Goal: Leave review/rating

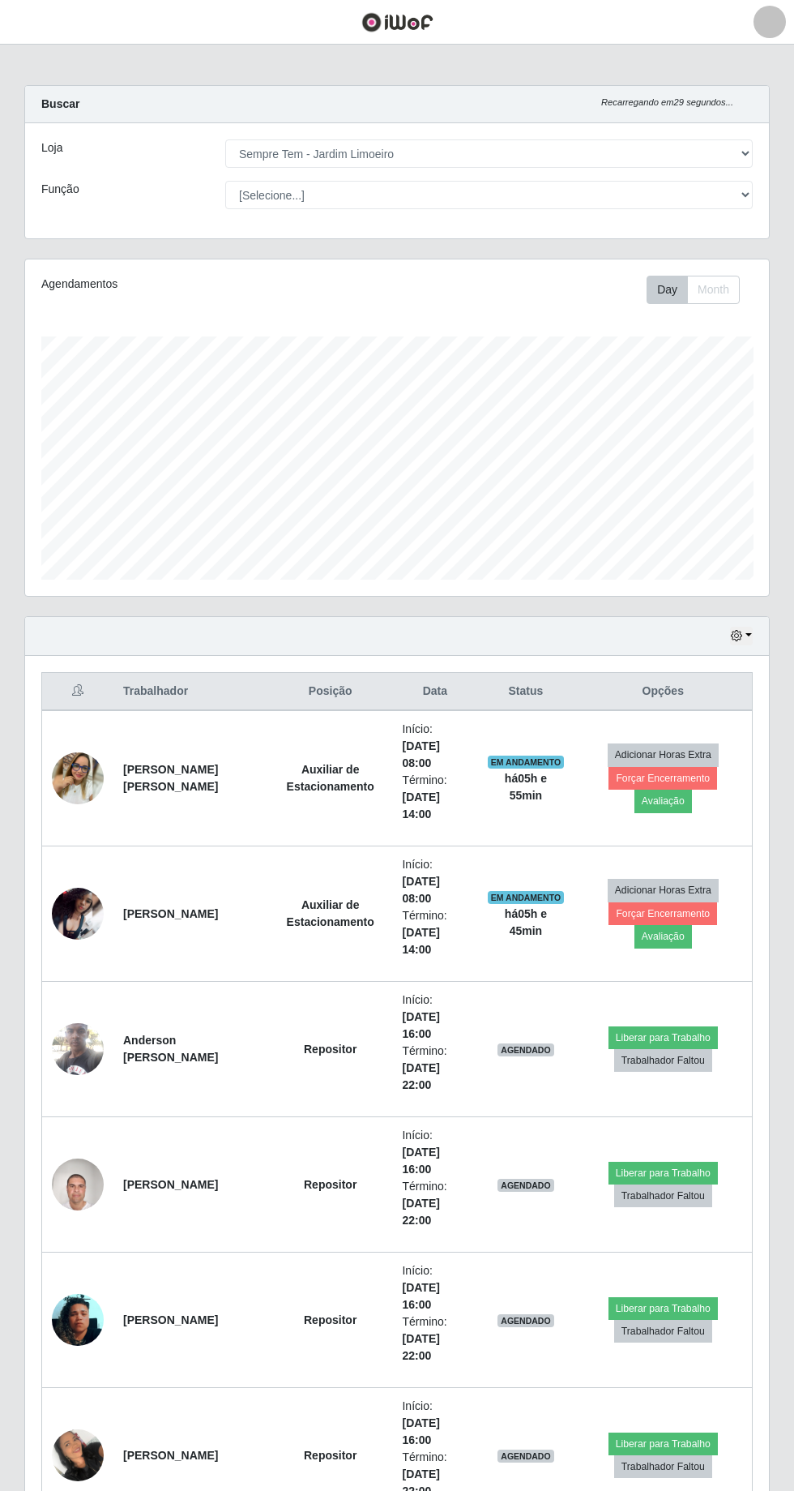
select select "508"
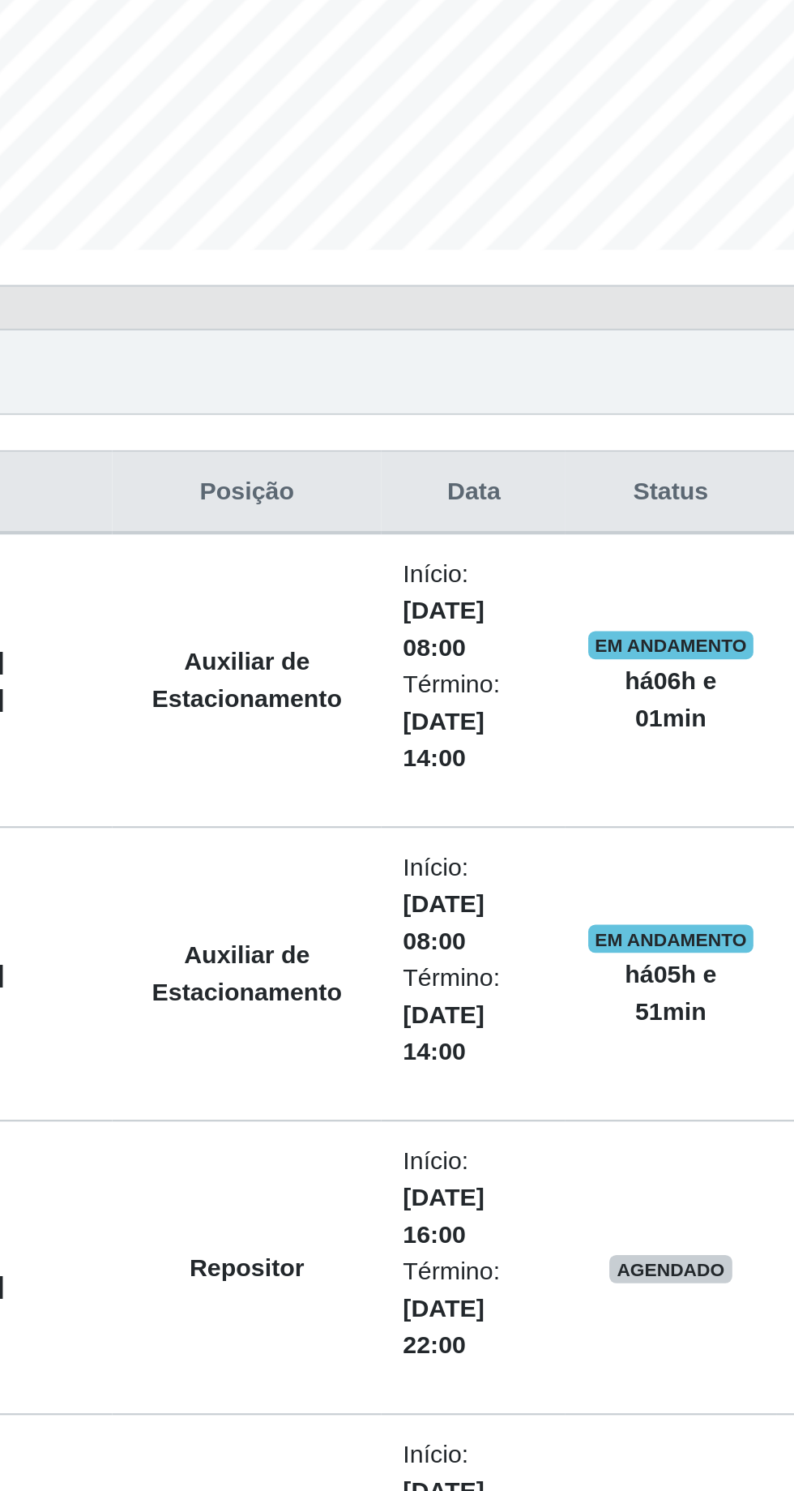
scroll to position [179, 0]
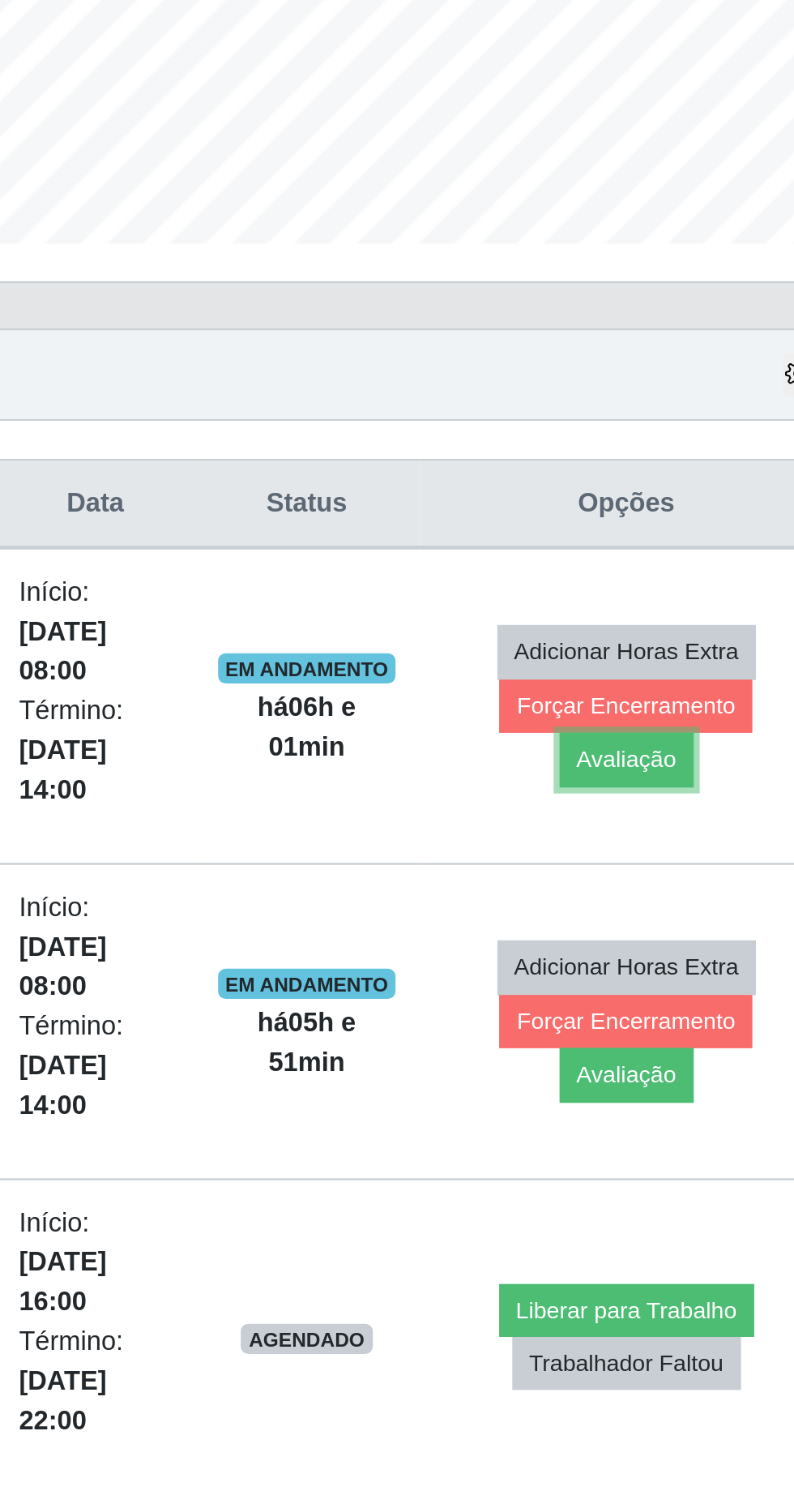
click at [678, 614] on button "Avaliação" at bounding box center [664, 621] width 58 height 23
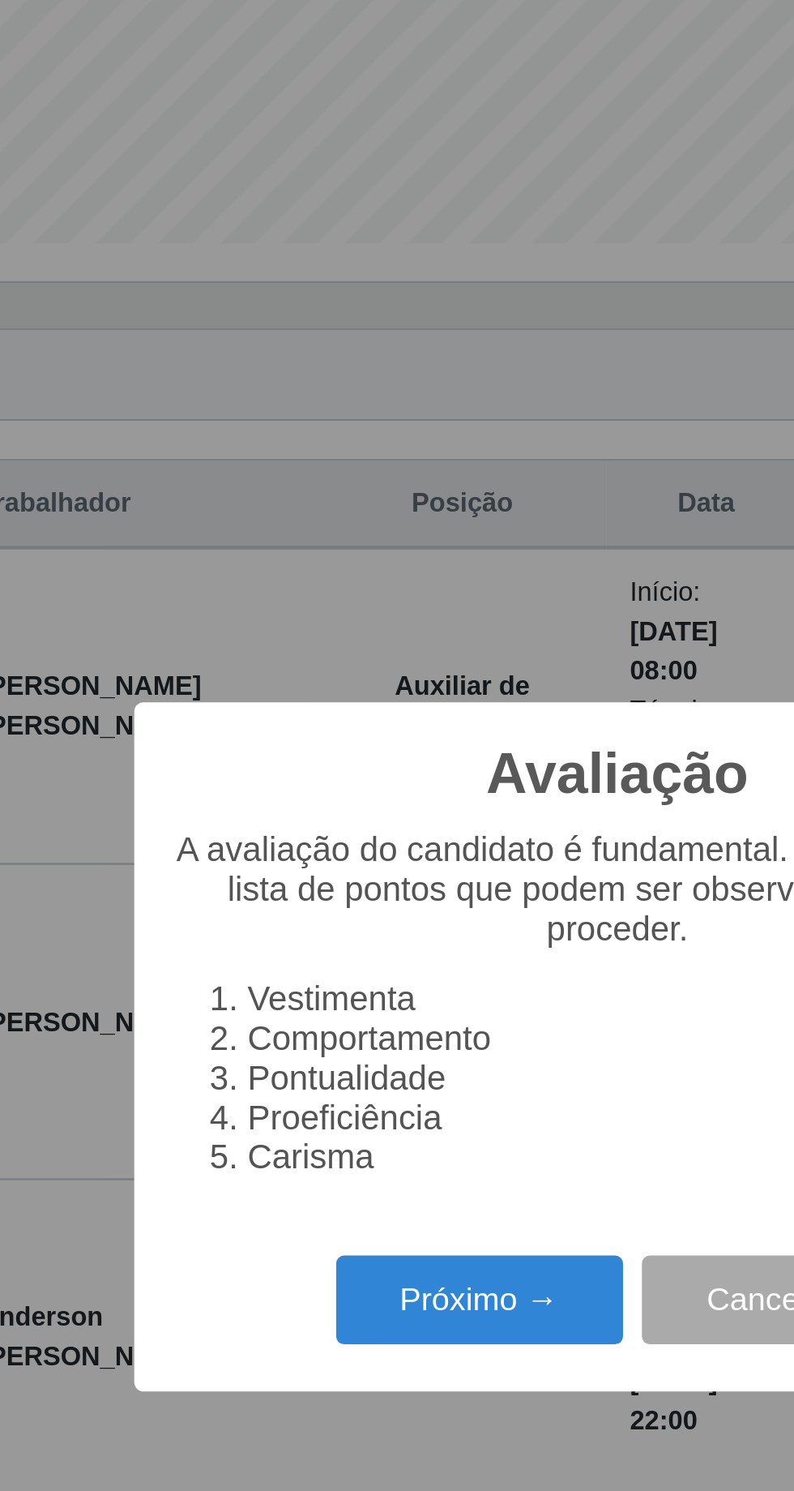
click at [324, 849] on button "Próximo →" at bounding box center [337, 854] width 123 height 38
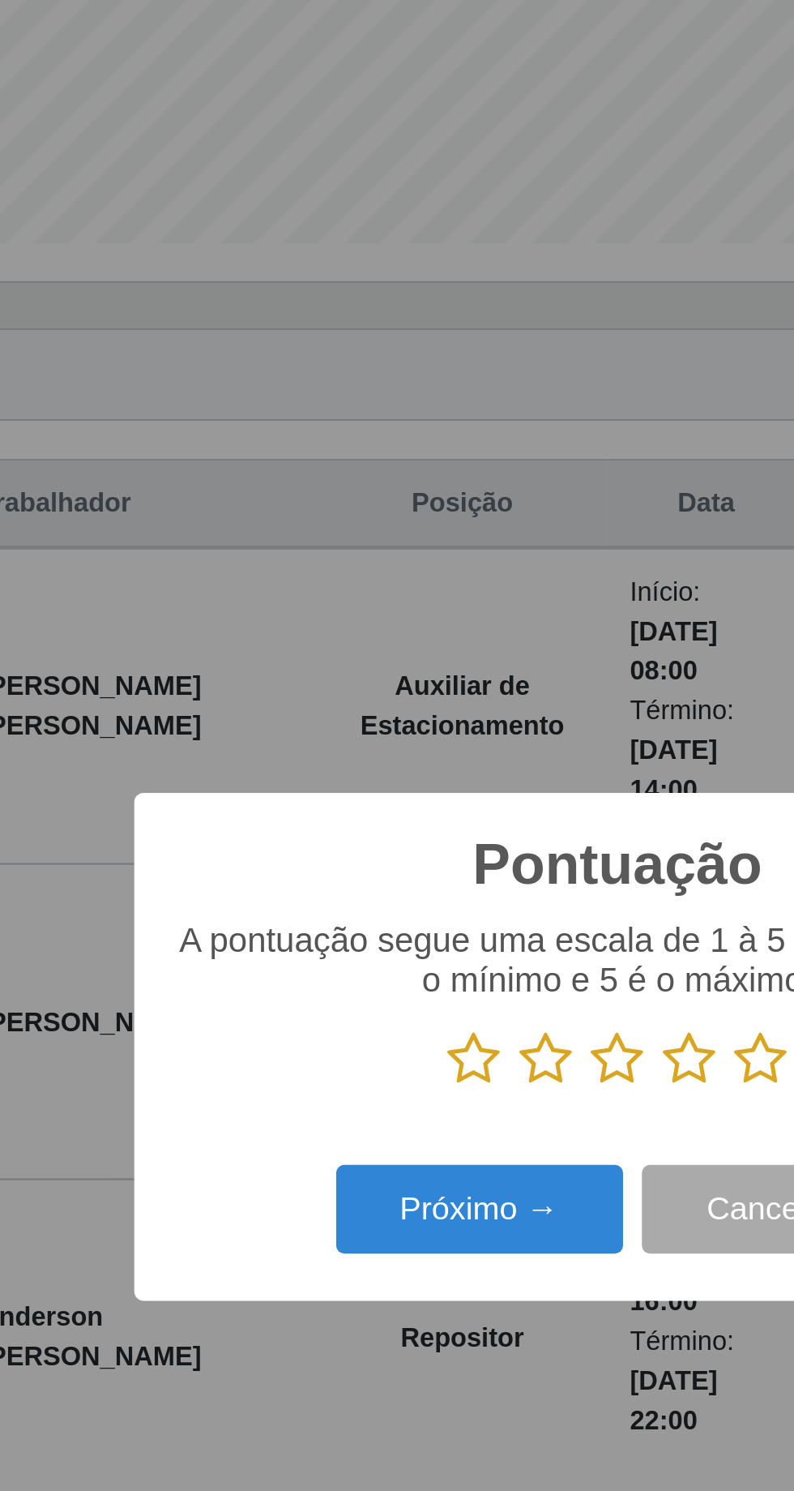
click at [451, 738] on icon at bounding box center [458, 750] width 23 height 24
click at [447, 763] on input "radio" at bounding box center [447, 763] width 0 height 0
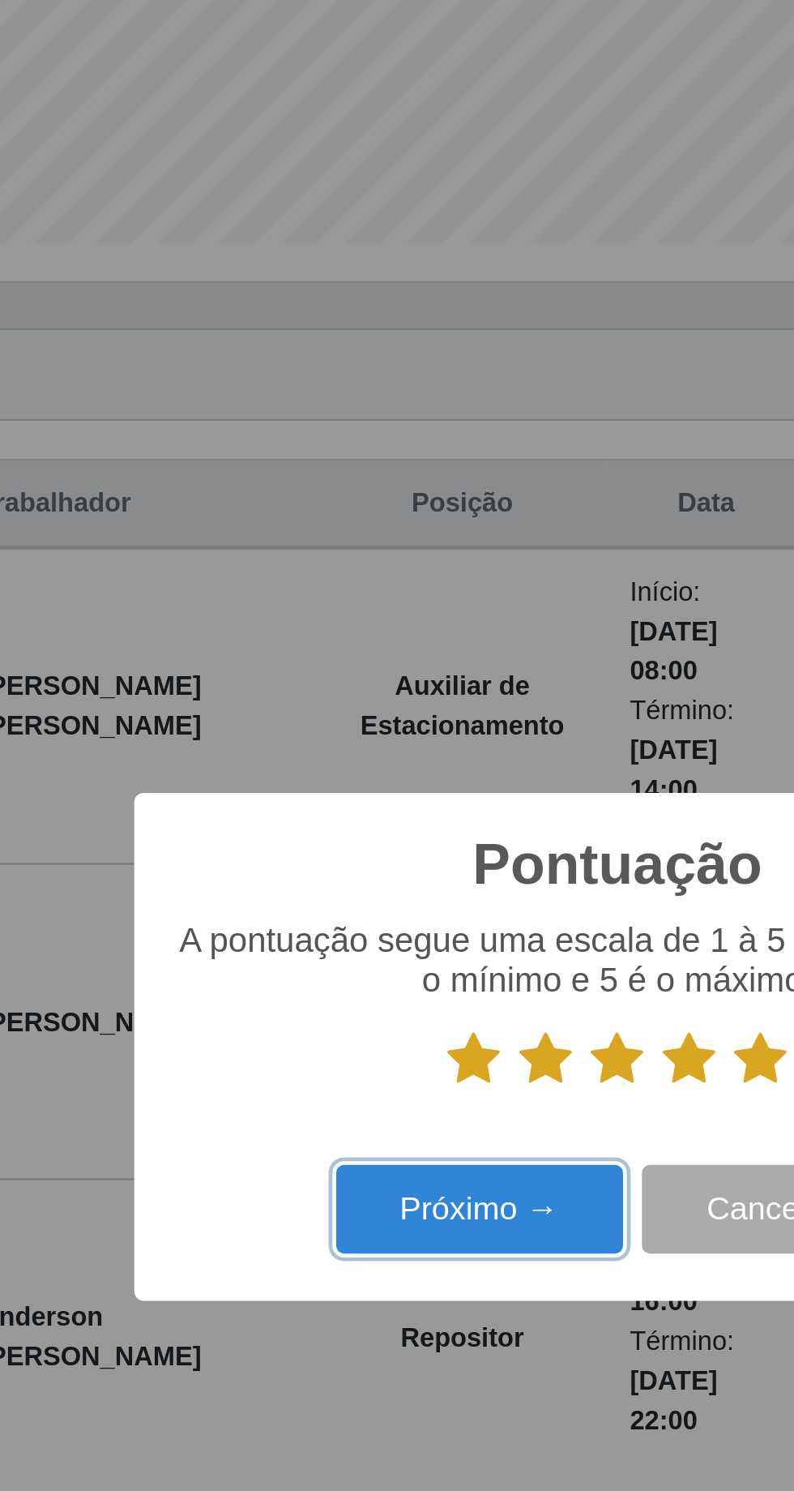
click at [321, 814] on button "Próximo →" at bounding box center [337, 815] width 123 height 38
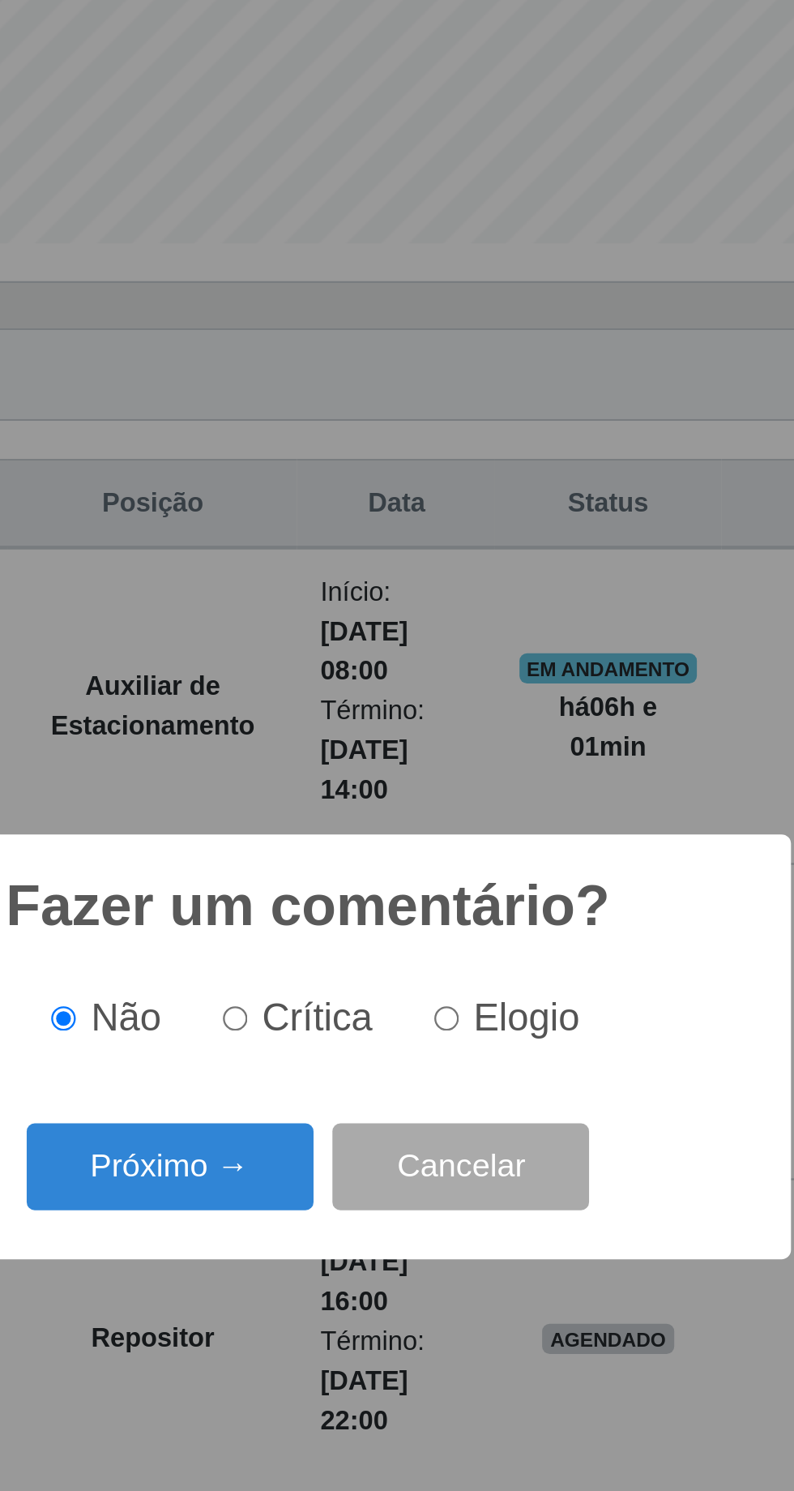
click at [462, 730] on input "Elogio" at bounding box center [456, 733] width 11 height 11
radio input "true"
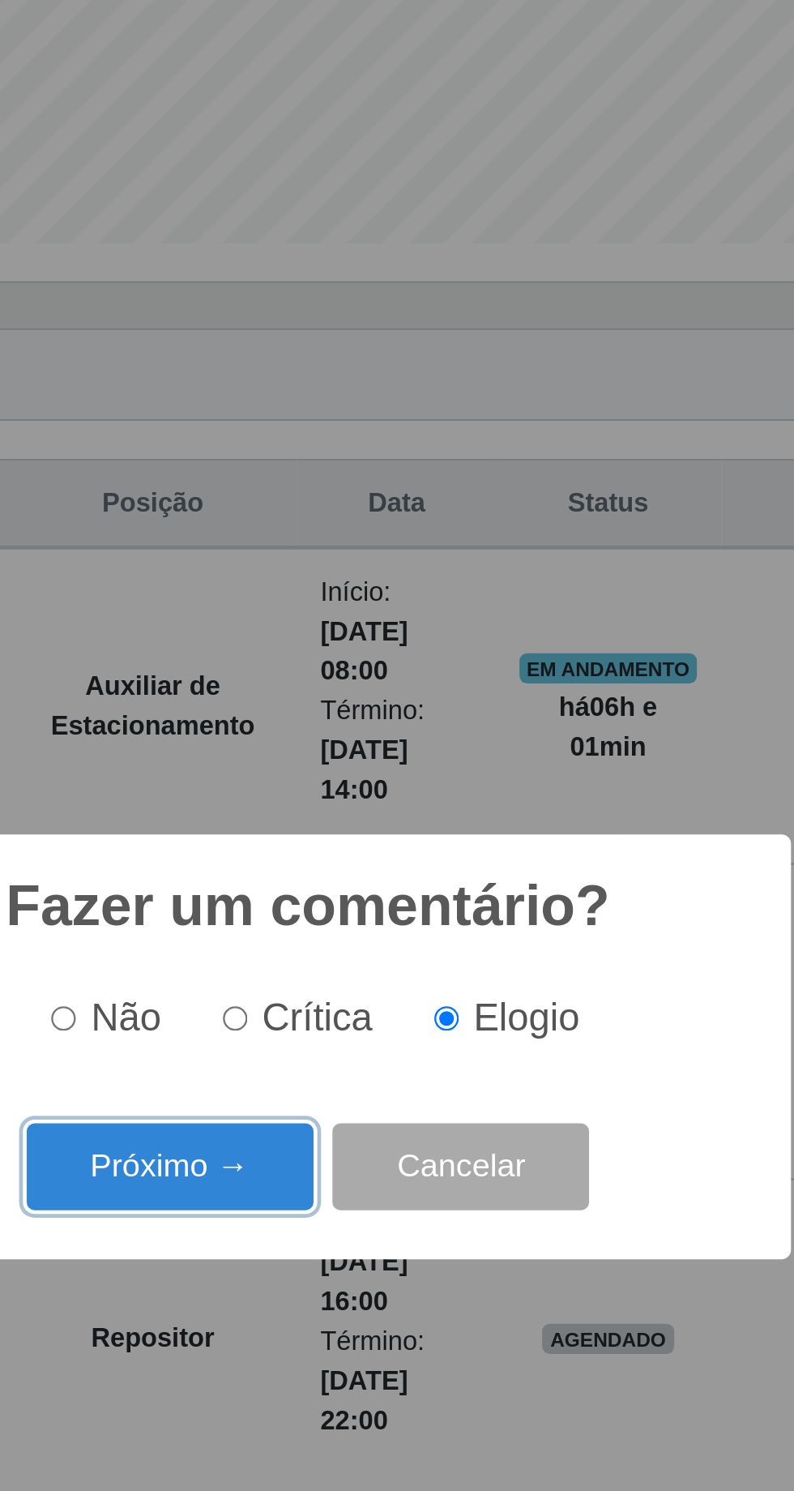
click at [332, 794] on button "Próximo →" at bounding box center [337, 797] width 123 height 38
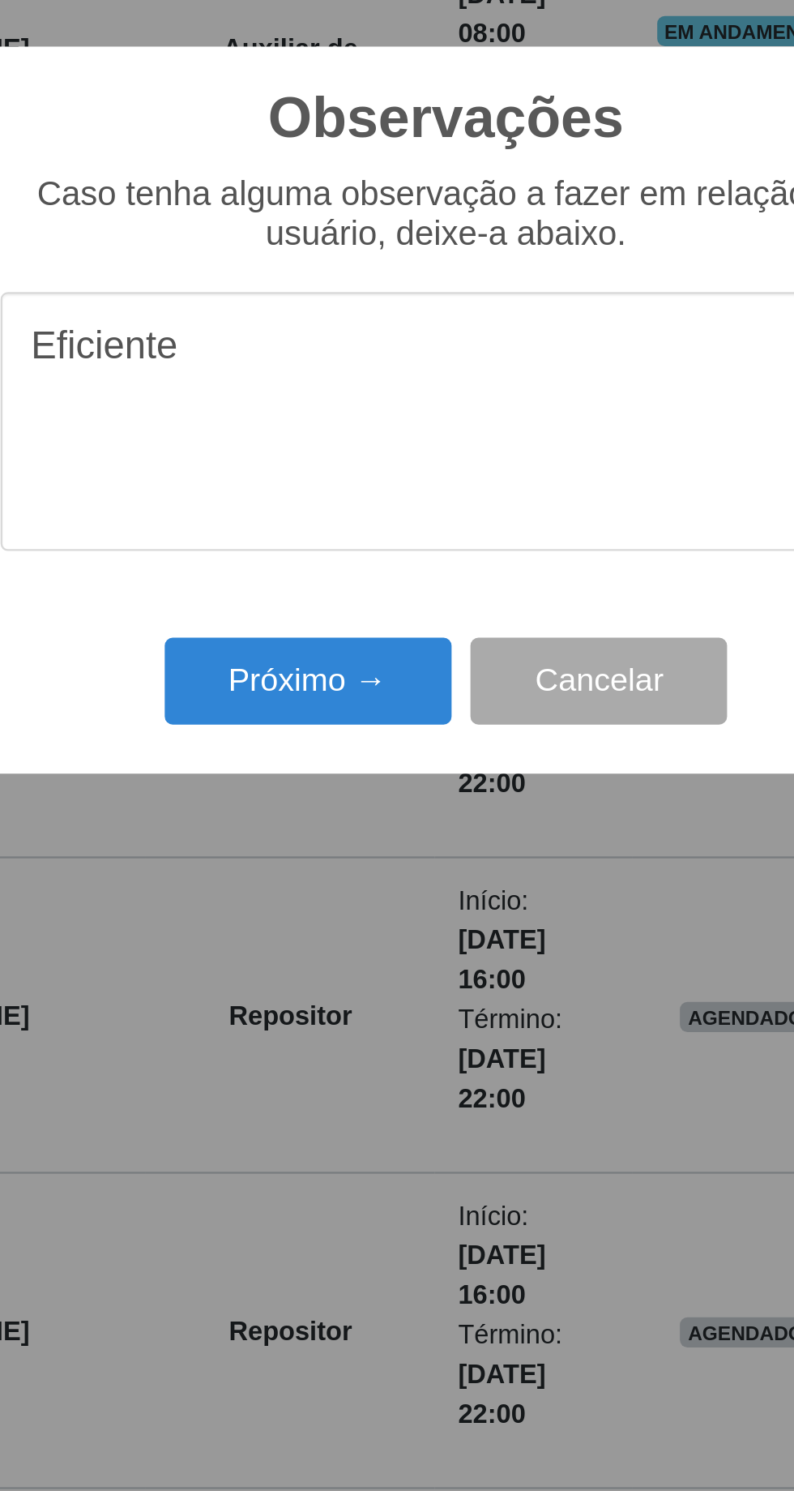
type textarea "Eficiente"
click at [322, 863] on button "Próximo →" at bounding box center [337, 862] width 123 height 38
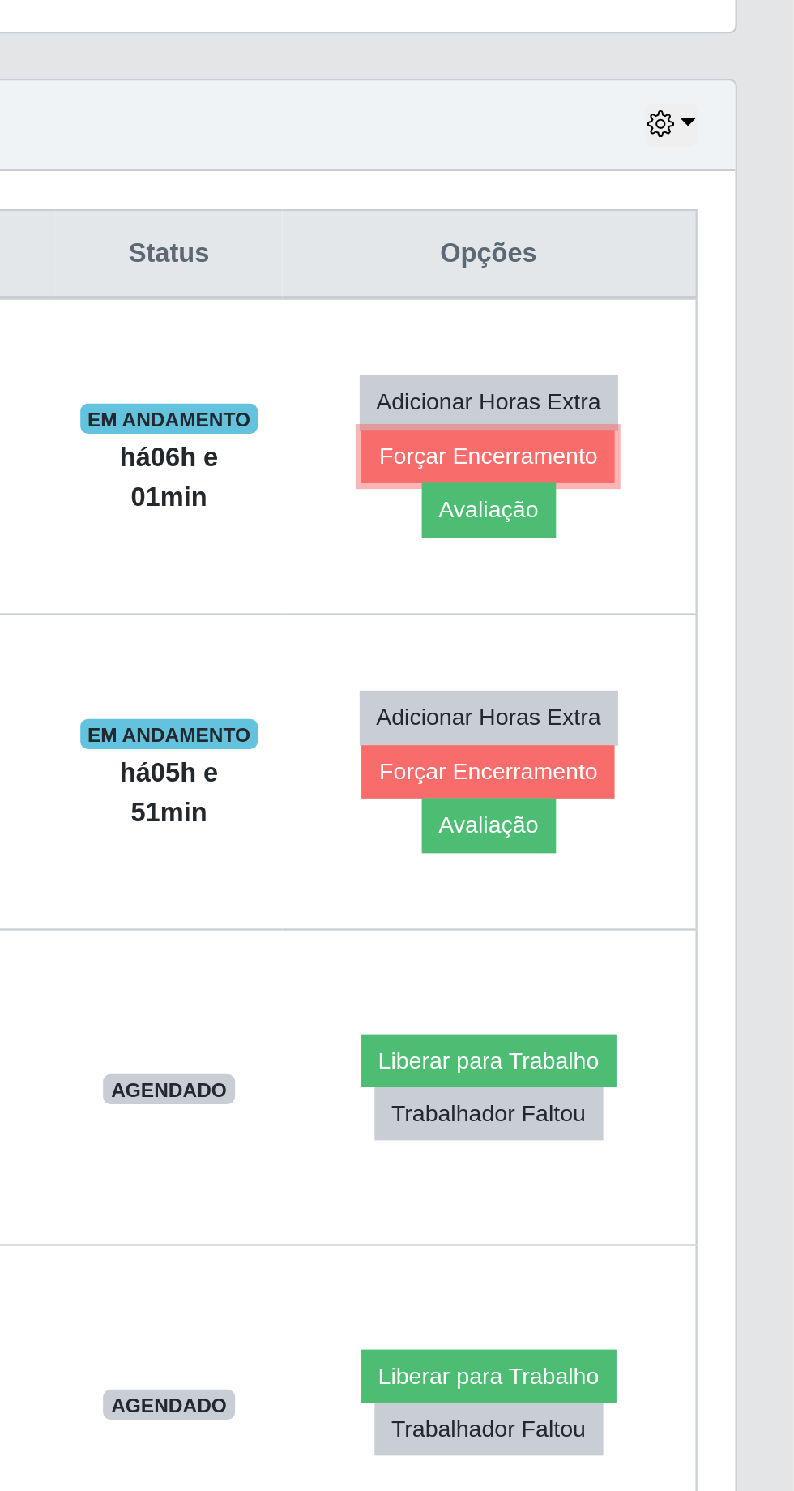
click at [631, 598] on button "Forçar Encerramento" at bounding box center [663, 599] width 109 height 23
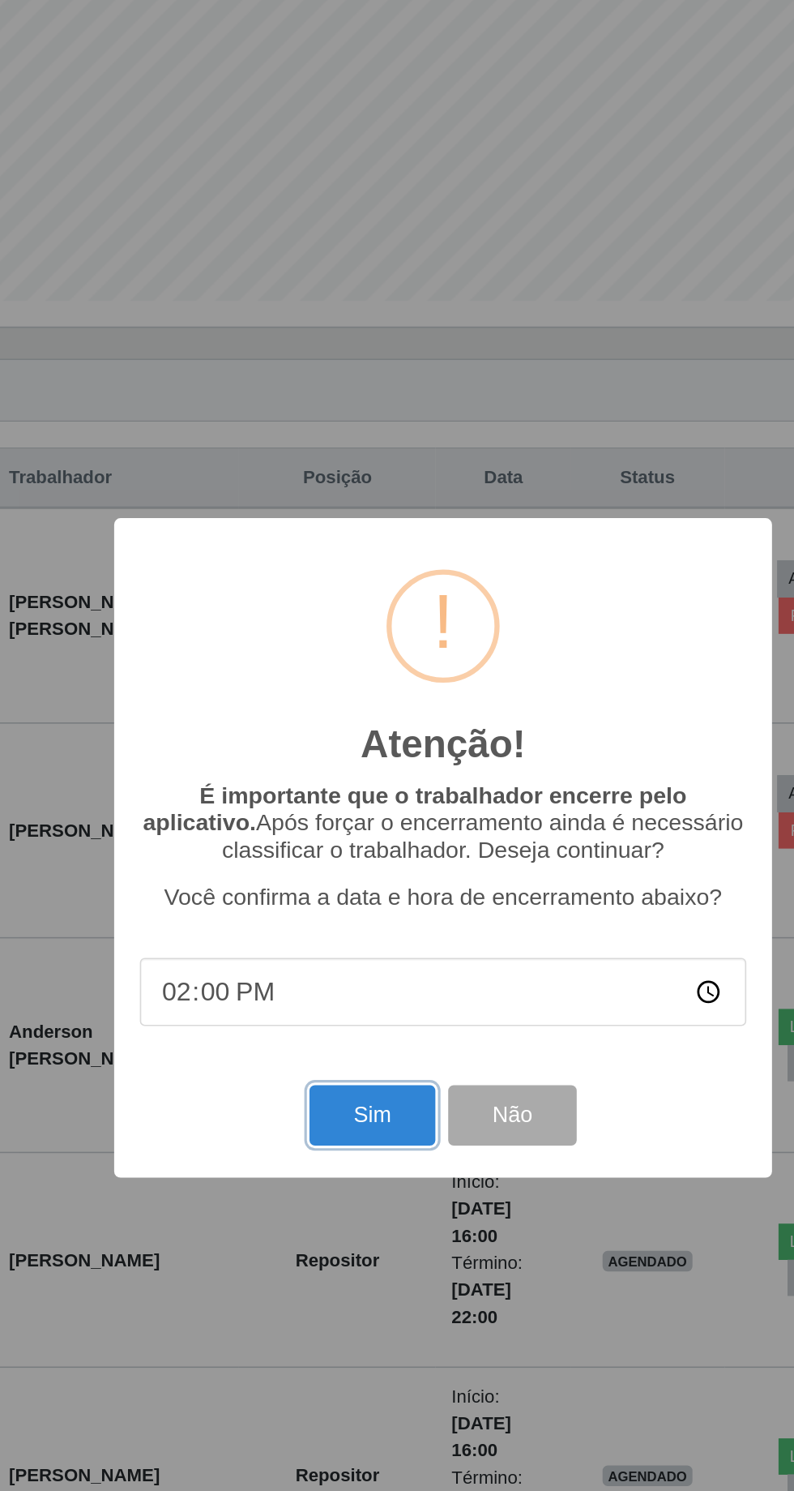
click at [345, 909] on button "Sim" at bounding box center [352, 914] width 79 height 38
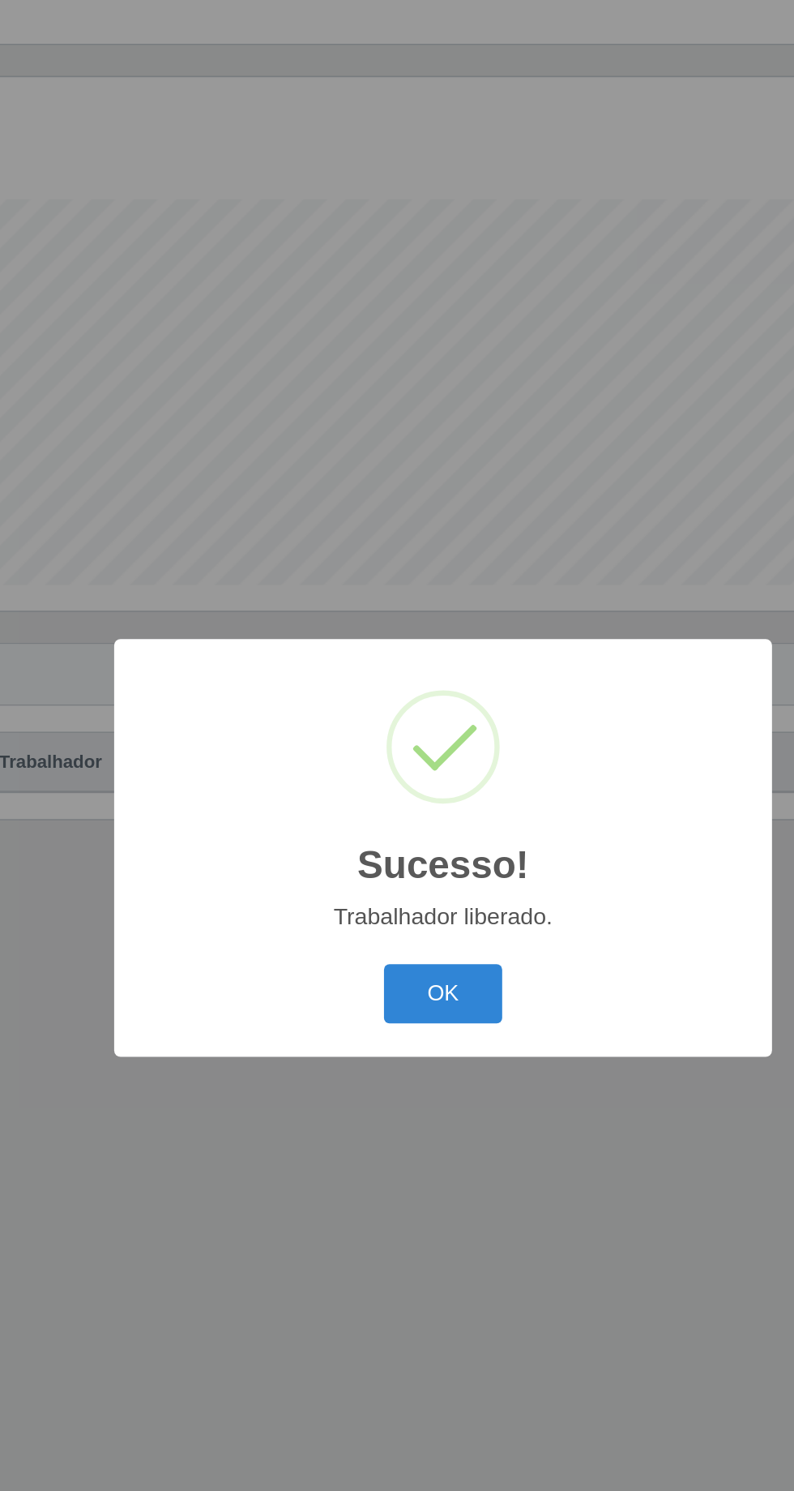
scroll to position [107, 0]
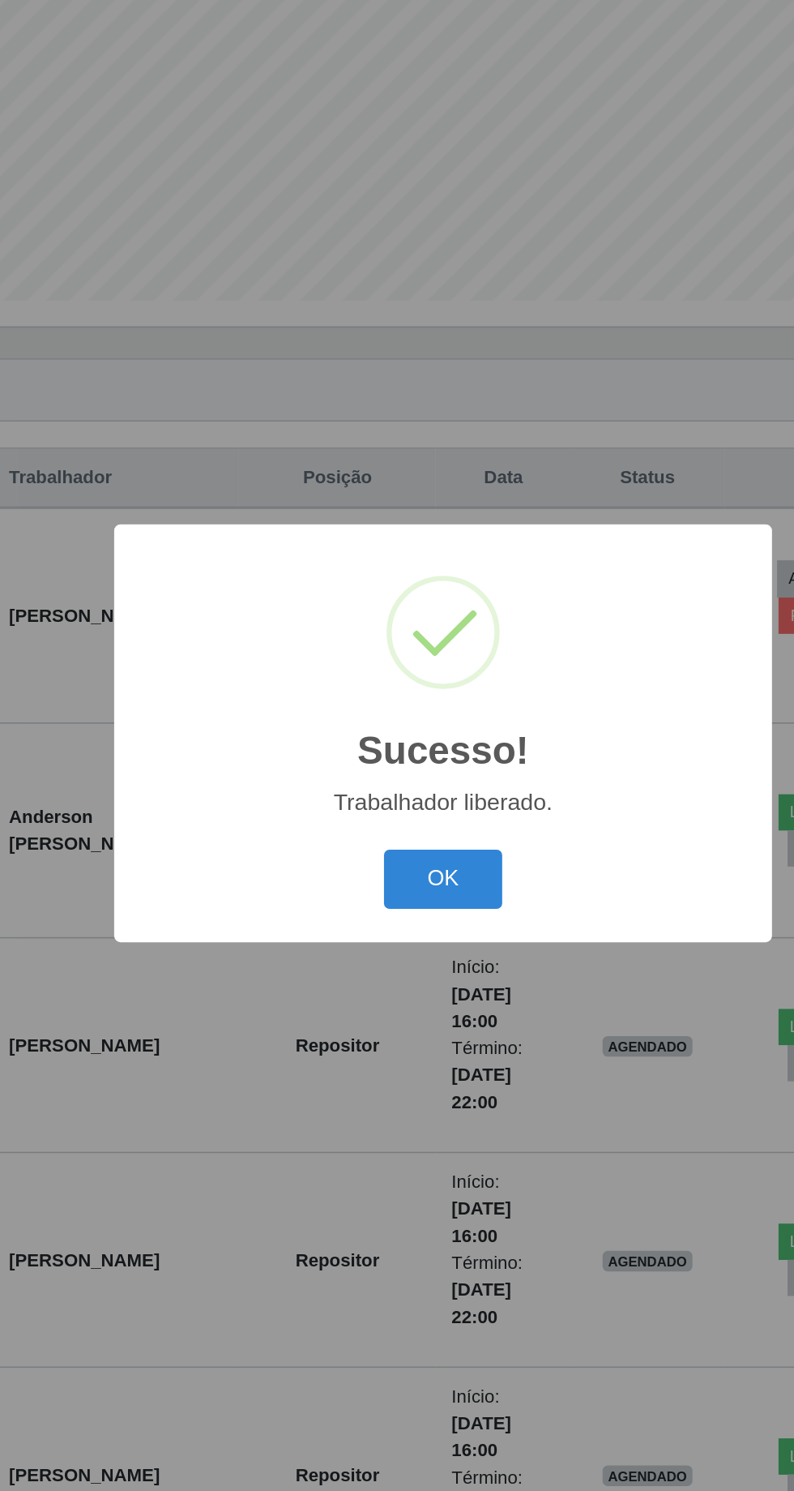
click at [374, 831] on button "OK" at bounding box center [397, 838] width 75 height 38
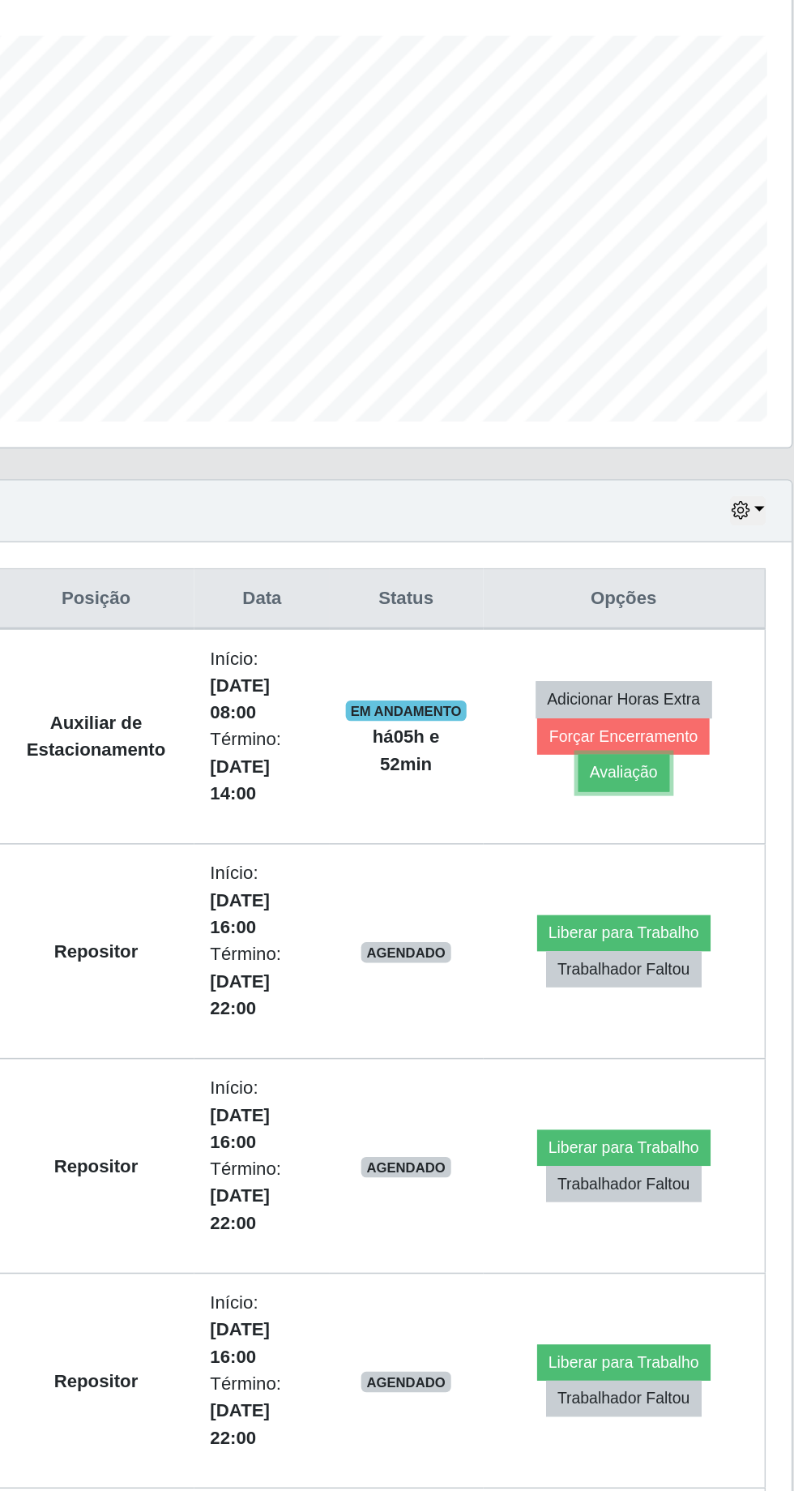
click at [670, 688] on button "Avaliação" at bounding box center [664, 693] width 58 height 23
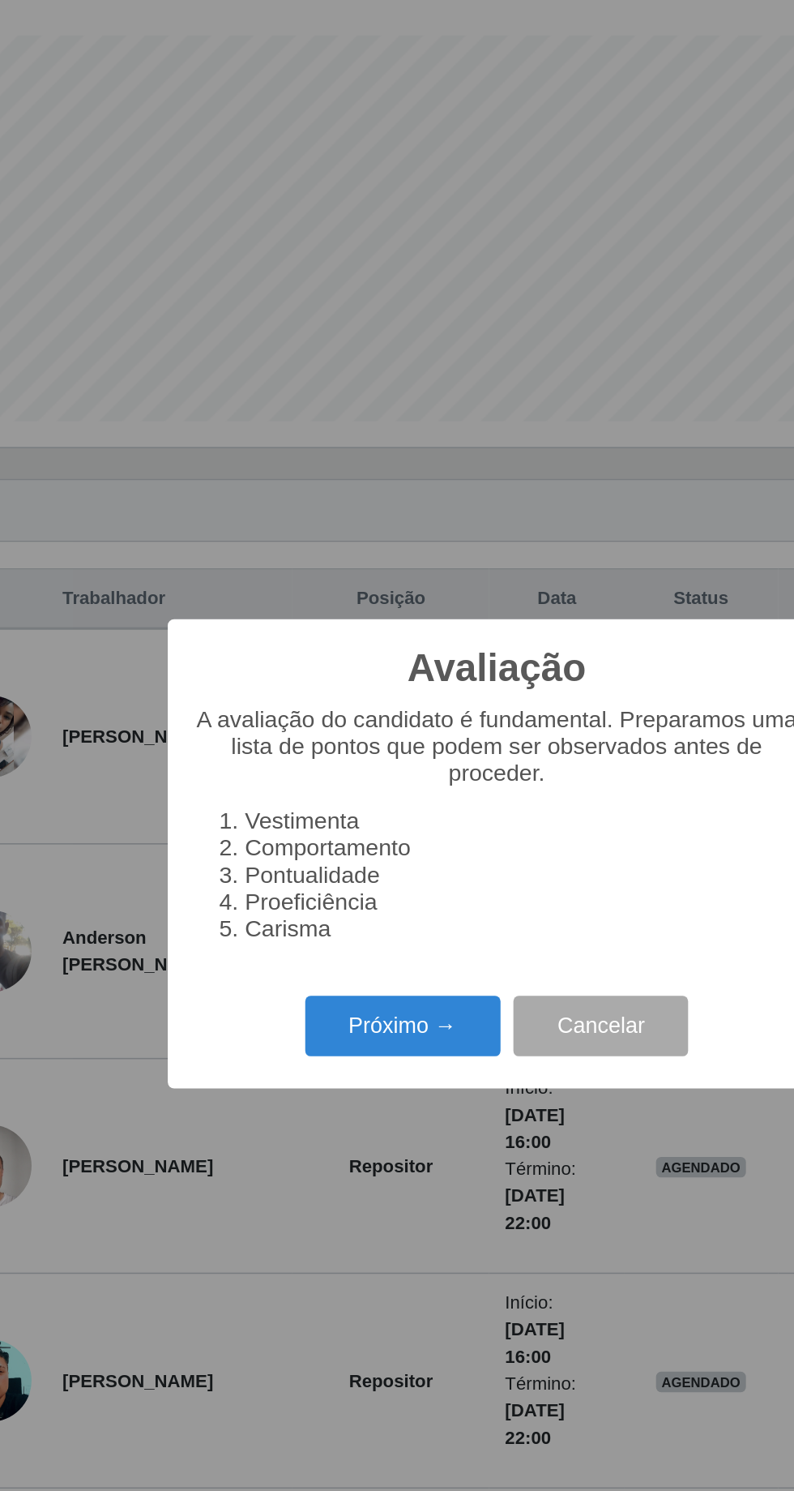
click at [331, 853] on button "Próximo →" at bounding box center [337, 854] width 123 height 38
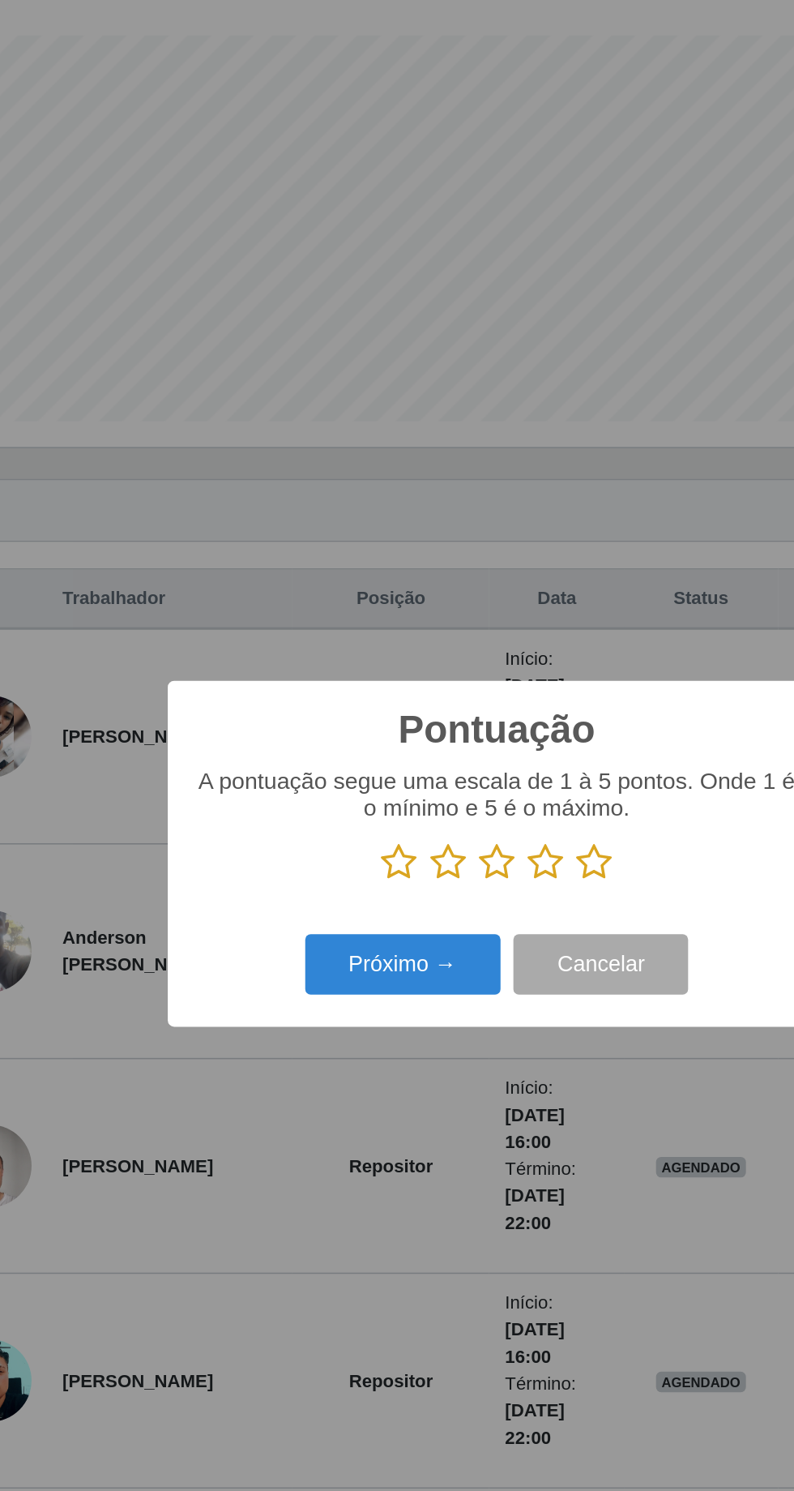
click at [468, 747] on icon at bounding box center [458, 750] width 23 height 24
click at [447, 763] on input "radio" at bounding box center [447, 763] width 0 height 0
click at [323, 805] on button "Próximo →" at bounding box center [337, 815] width 123 height 38
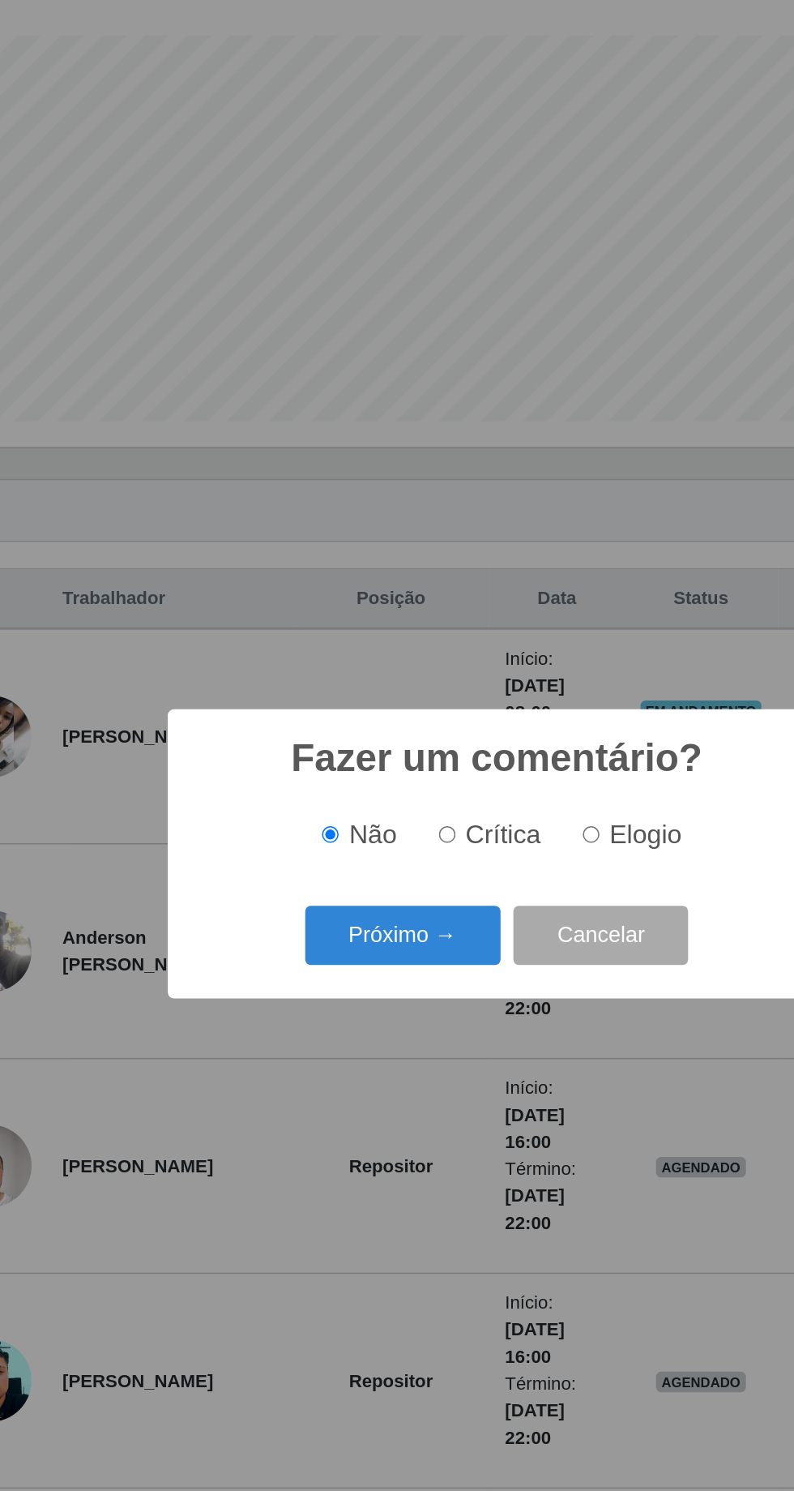
click at [487, 737] on span "Elogio" at bounding box center [490, 733] width 45 height 18
click at [462, 737] on input "Elogio" at bounding box center [456, 733] width 11 height 11
radio input "true"
click at [318, 798] on button "Próximo →" at bounding box center [337, 797] width 123 height 38
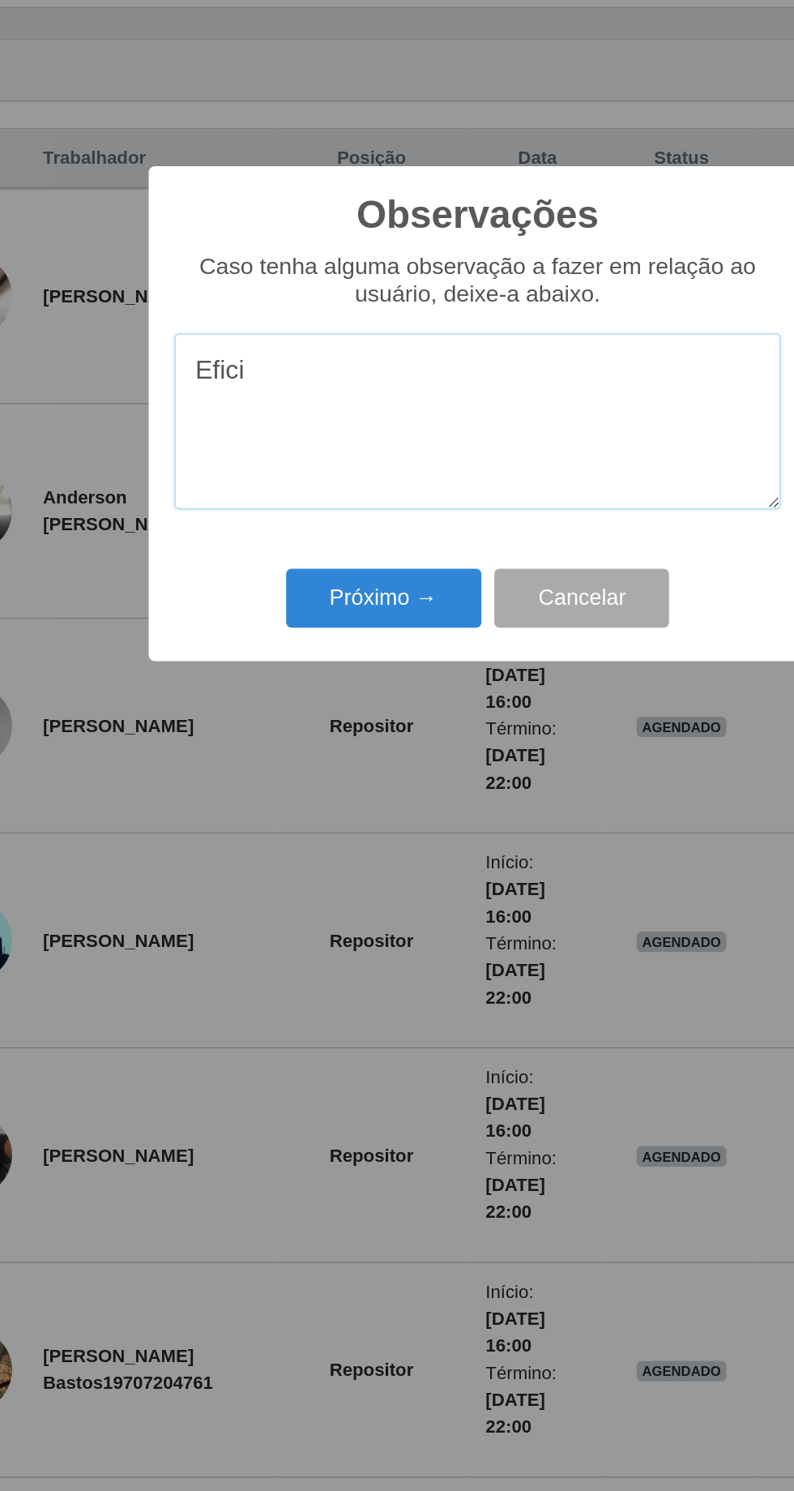
type textarea "Eficiente"
click at [331, 853] on button "Próximo →" at bounding box center [337, 862] width 123 height 38
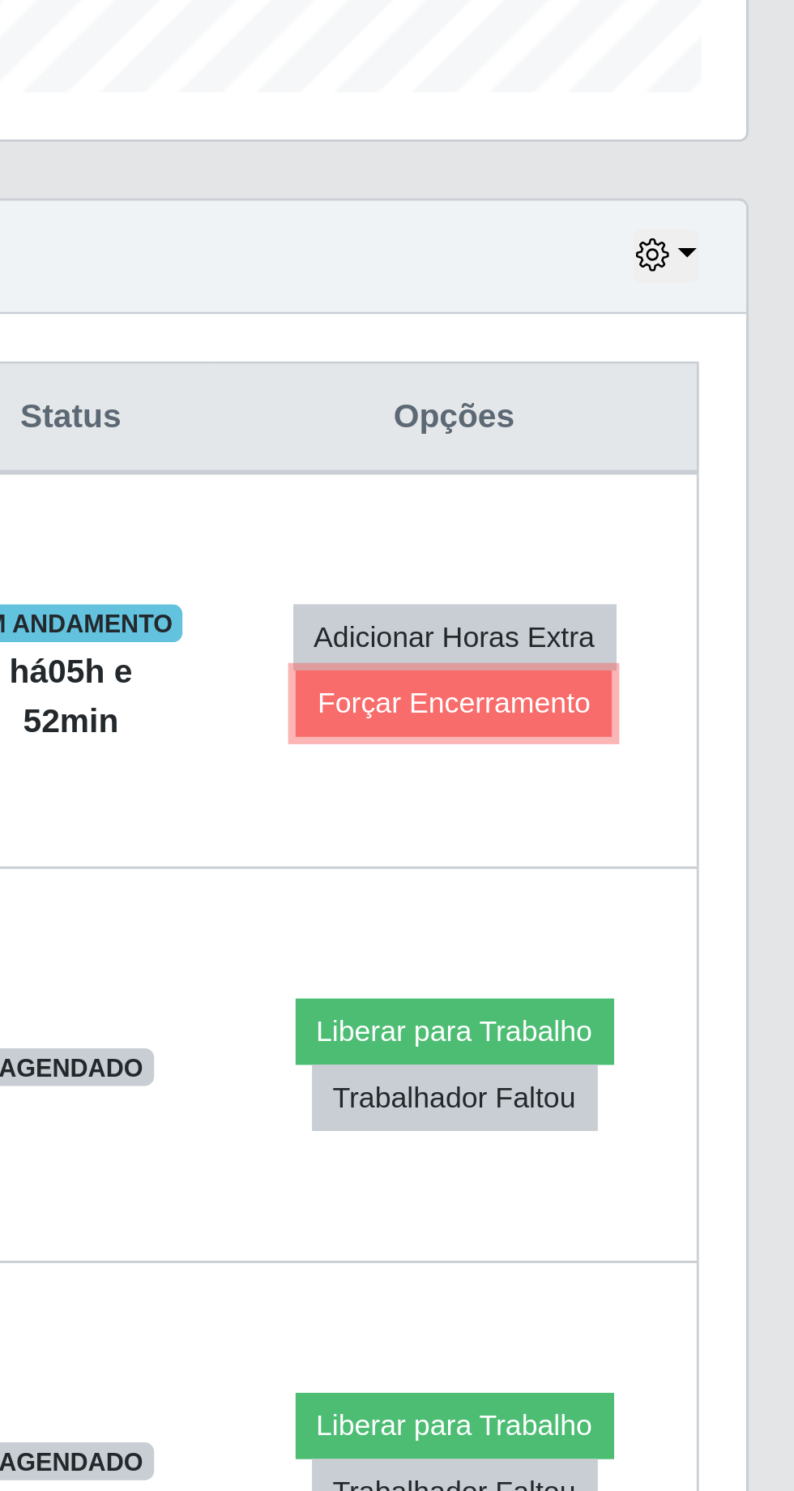
click at [629, 683] on button "Forçar Encerramento" at bounding box center [668, 682] width 109 height 23
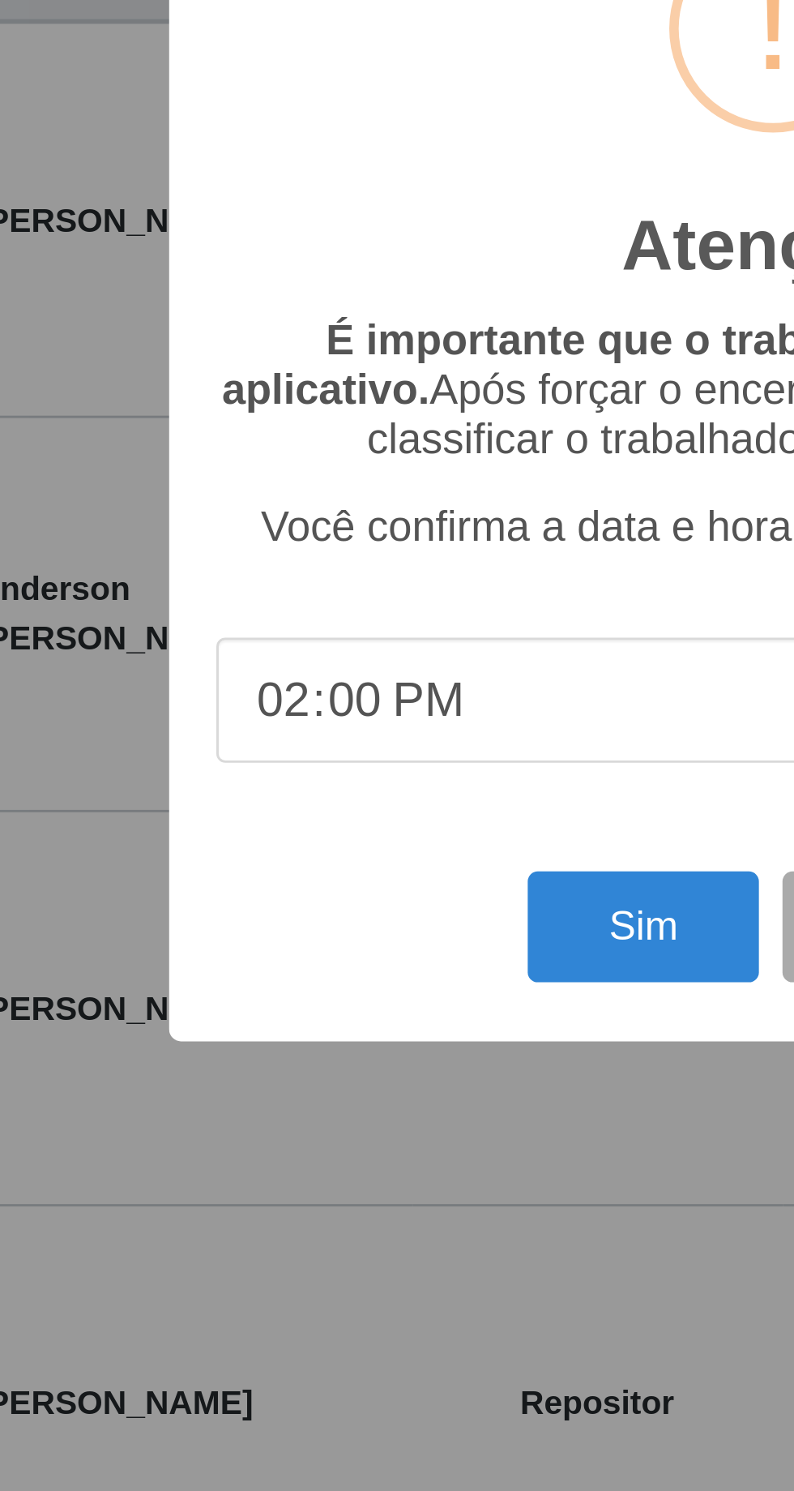
click at [250, 937] on div "Sim Não" at bounding box center [397, 914] width 383 height 46
click at [335, 933] on button "Sim" at bounding box center [352, 914] width 79 height 38
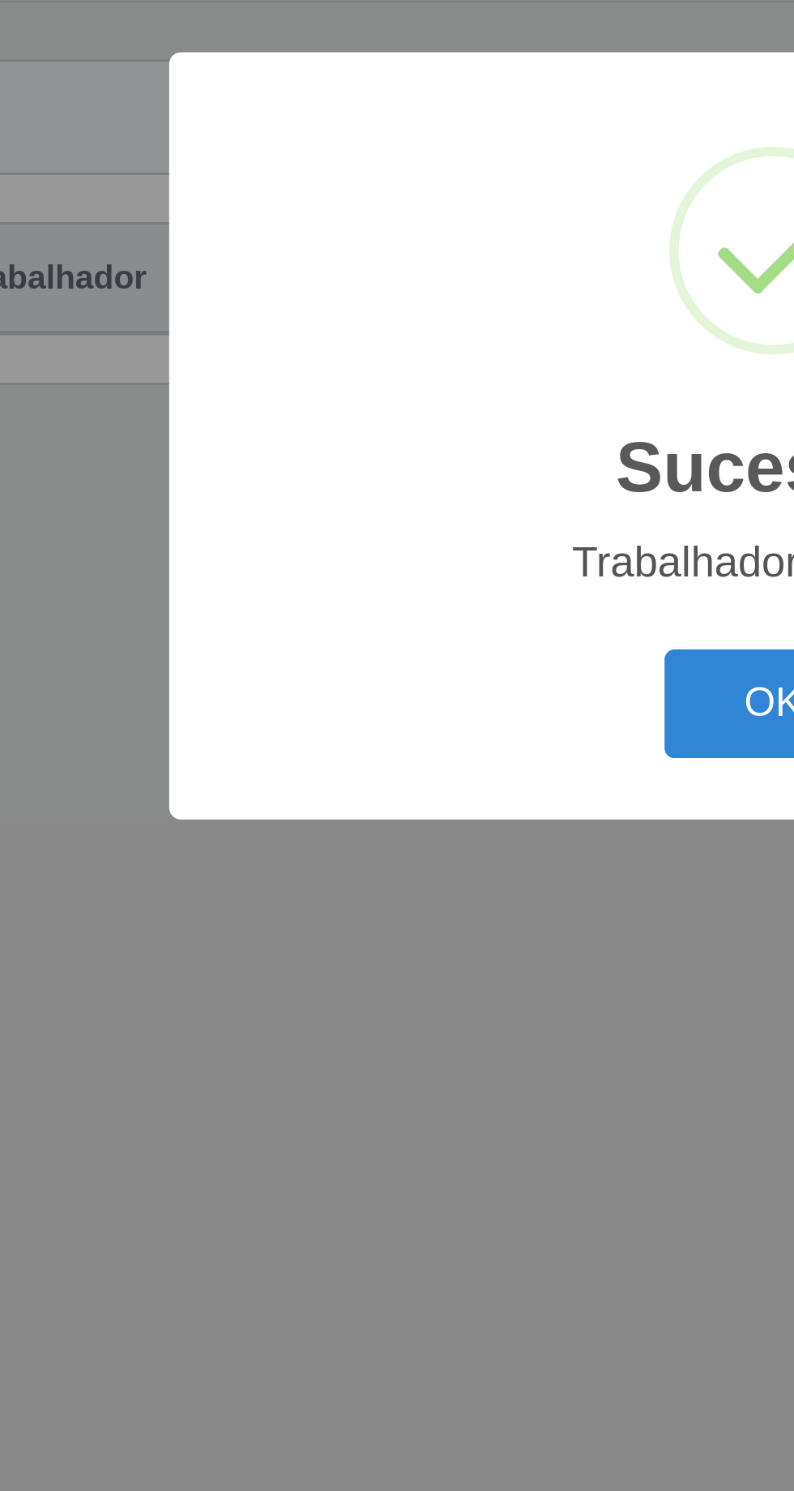
scroll to position [0, 0]
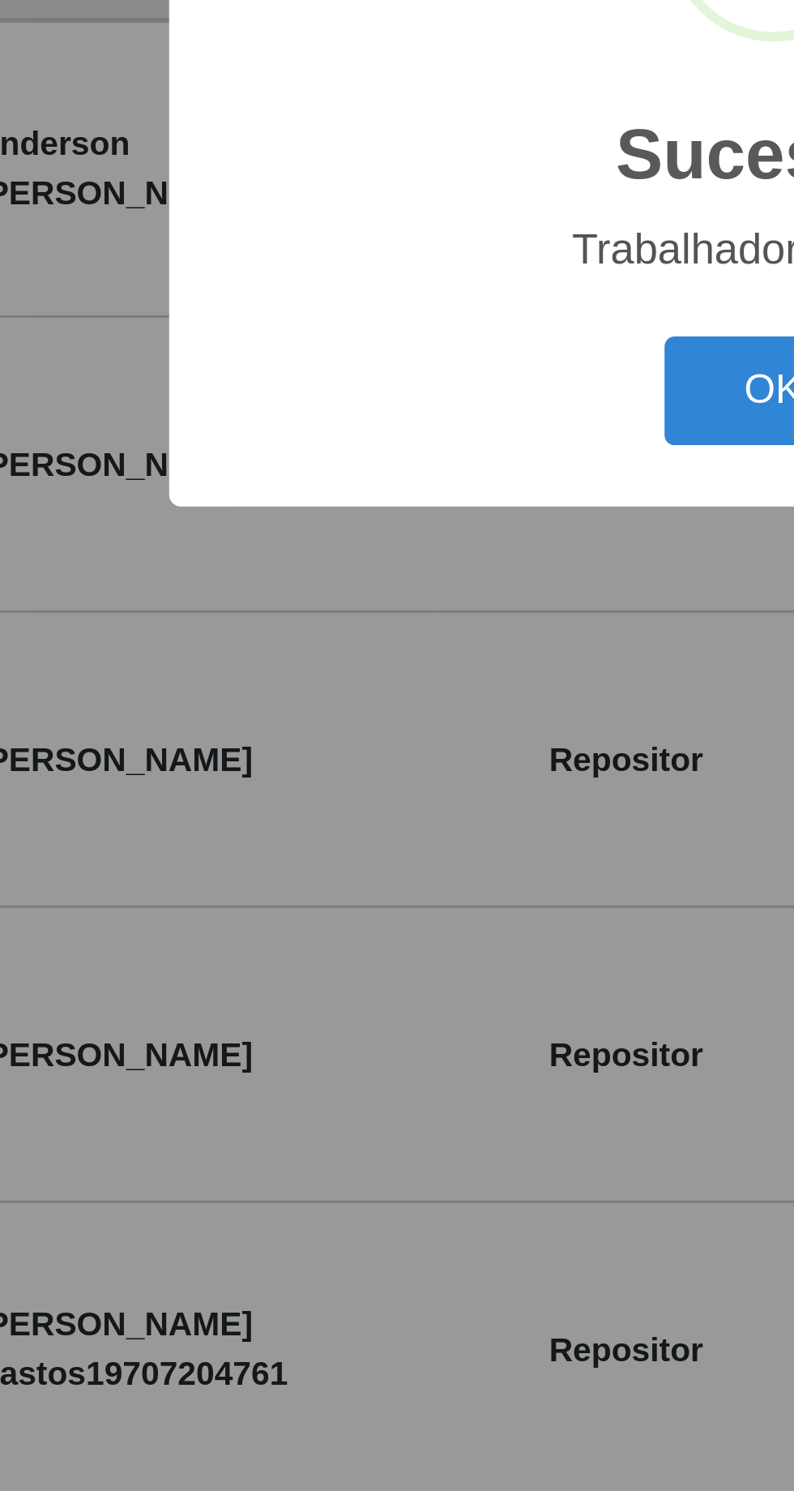
click at [391, 857] on button "OK" at bounding box center [397, 838] width 75 height 38
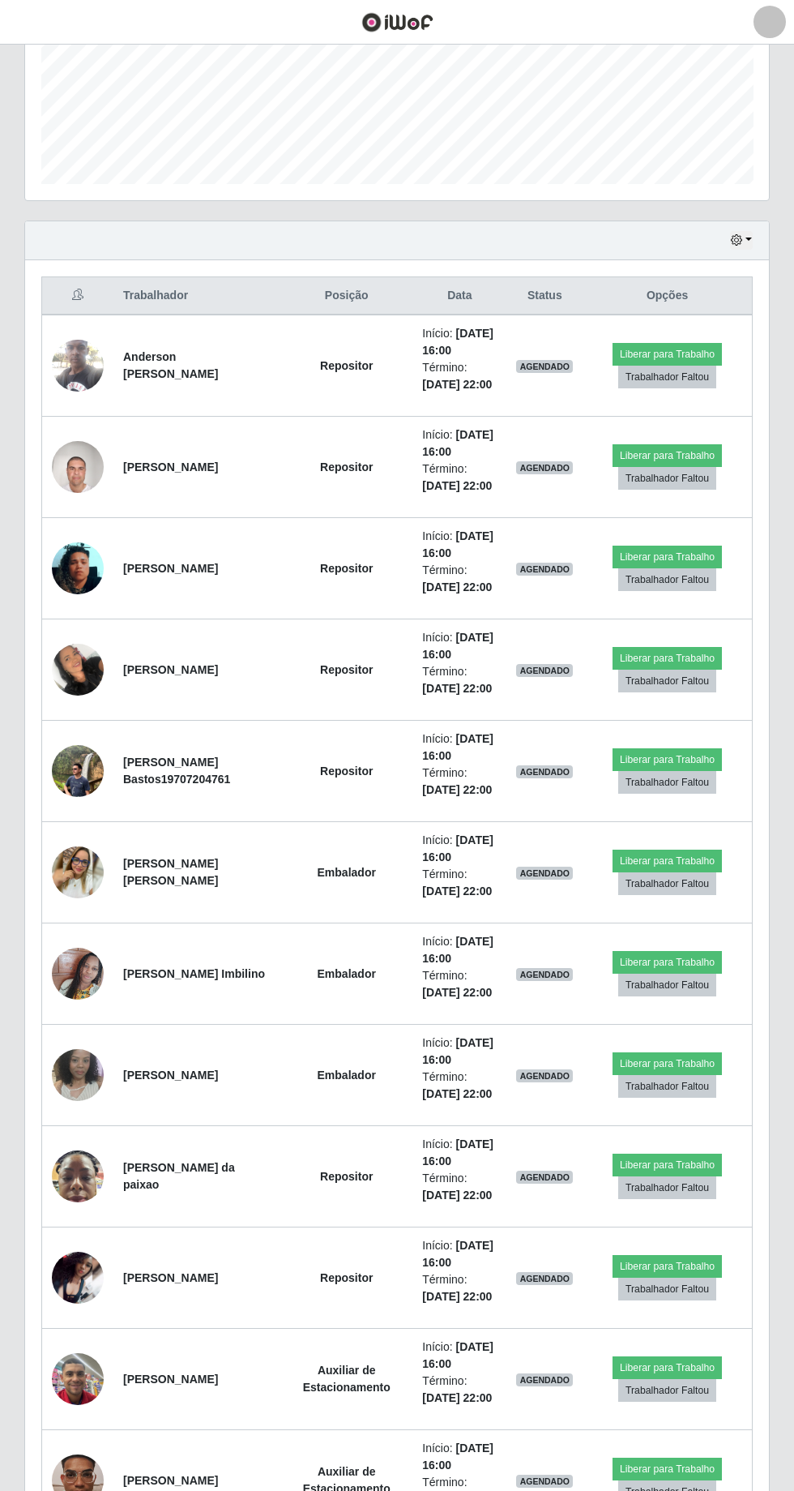
scroll to position [407, 0]
